Goal: Task Accomplishment & Management: Complete application form

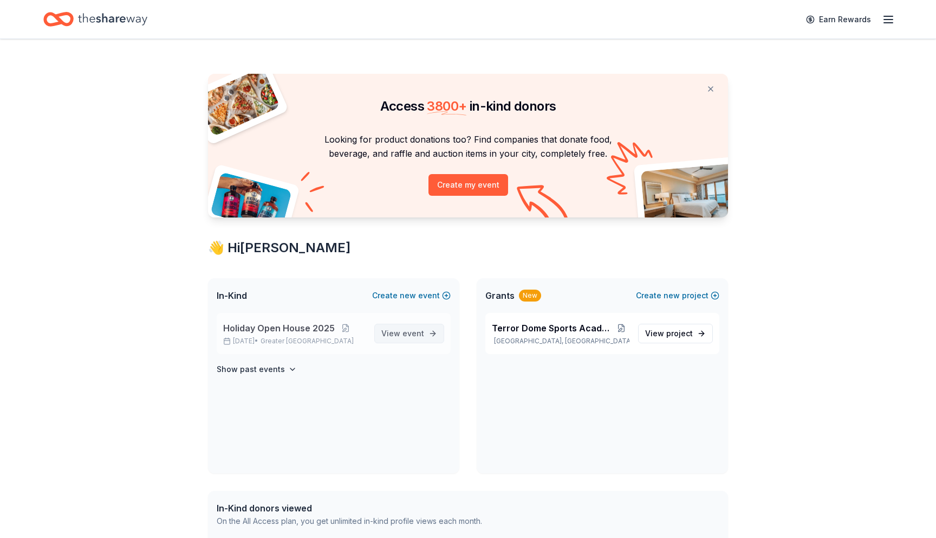
click at [416, 336] on span "event" at bounding box center [414, 332] width 22 height 9
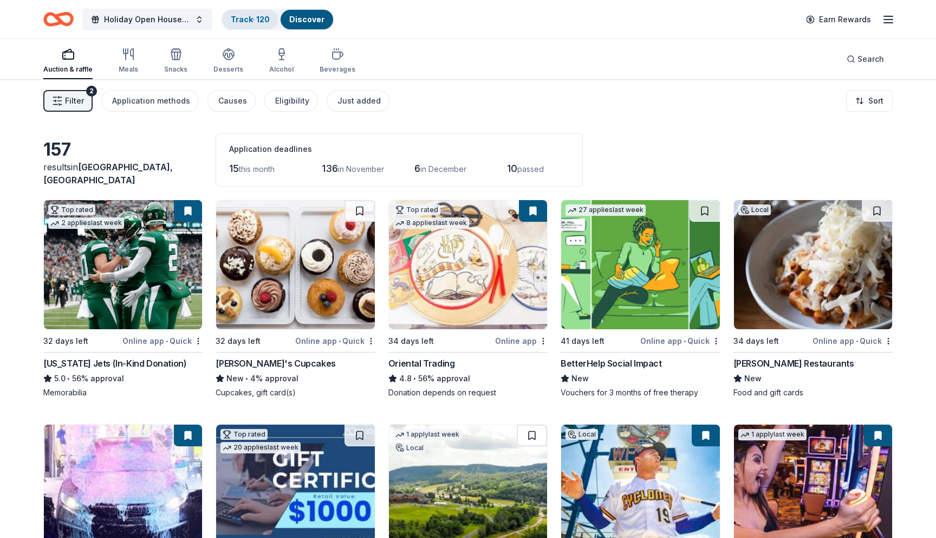
click at [246, 17] on link "Track · 120" at bounding box center [250, 19] width 39 height 9
click at [259, 18] on link "Track · 120" at bounding box center [250, 19] width 39 height 9
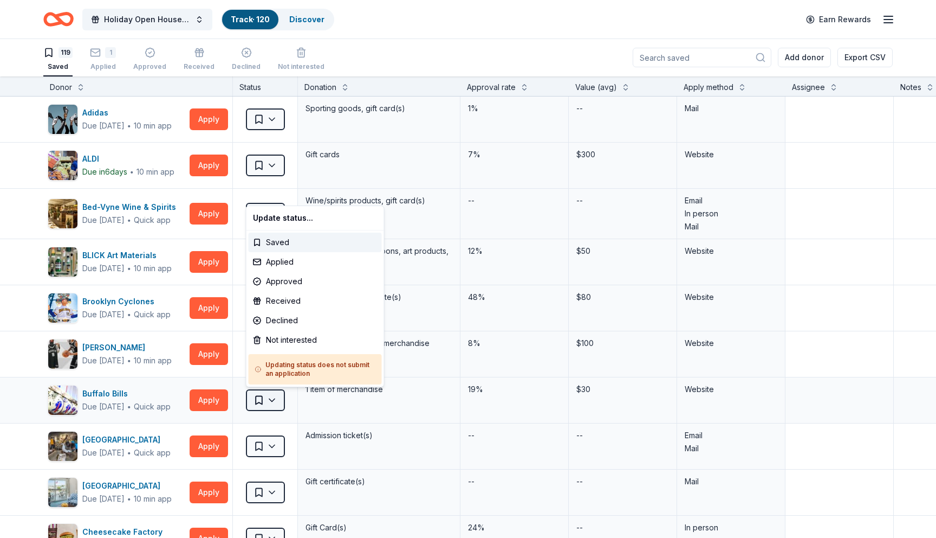
click at [276, 402] on html "Holiday Open House 2025 Track · 120 Discover Earn Rewards 119 Saved 1 Applied A…" at bounding box center [468, 268] width 936 height 538
click at [289, 338] on div "Not interested" at bounding box center [315, 340] width 133 height 20
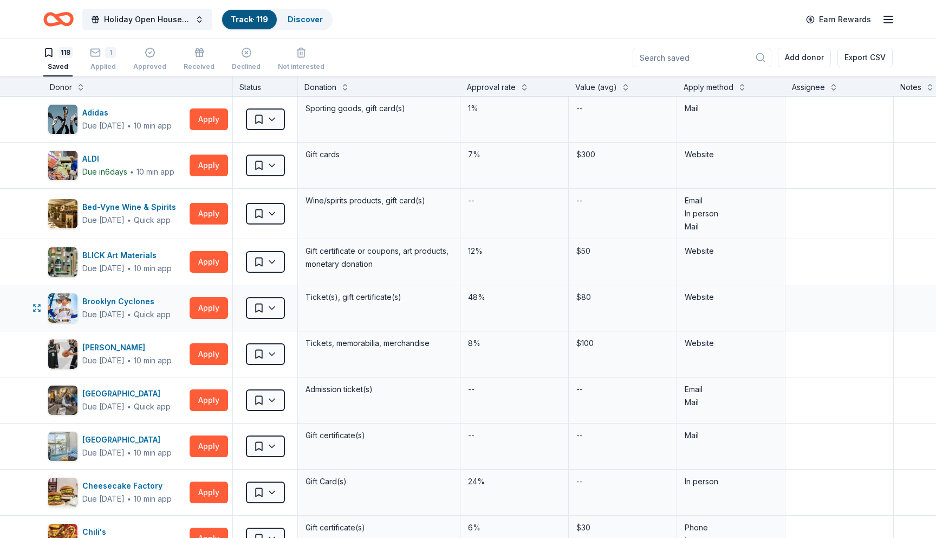
scroll to position [0, 0]
click at [219, 352] on button "Apply" at bounding box center [209, 355] width 38 height 22
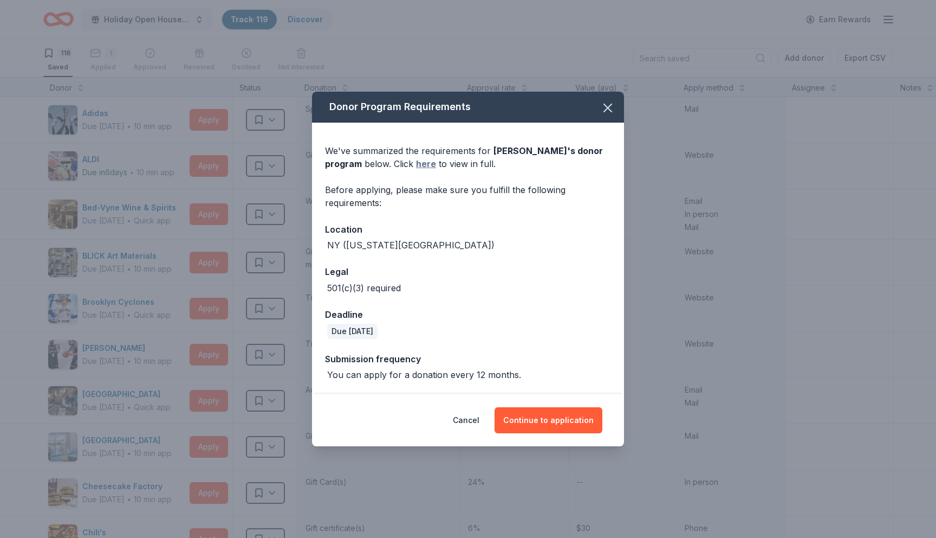
click at [429, 163] on link "here" at bounding box center [426, 163] width 20 height 13
click at [539, 424] on button "Continue to application" at bounding box center [549, 420] width 108 height 26
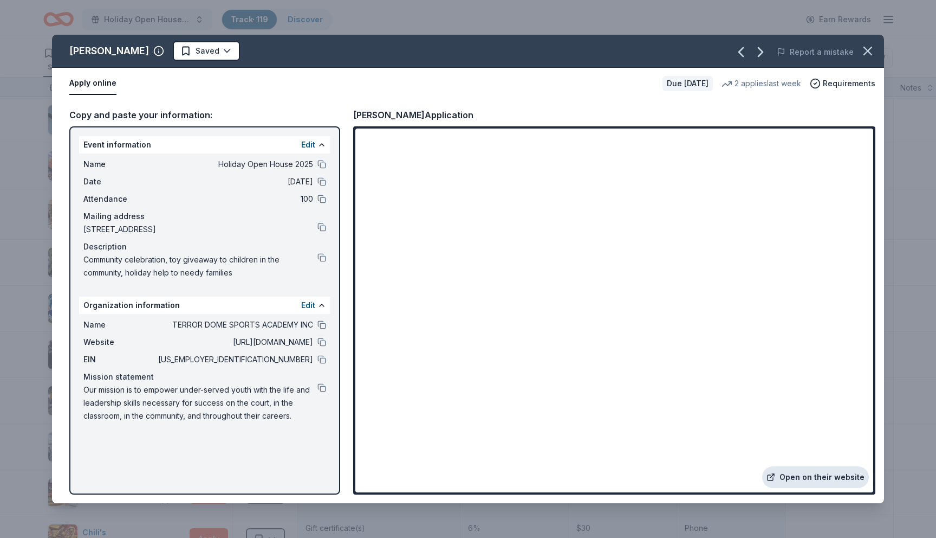
click at [812, 480] on link "Open on their website" at bounding box center [815, 477] width 107 height 22
